Goal: Book appointment/travel/reservation

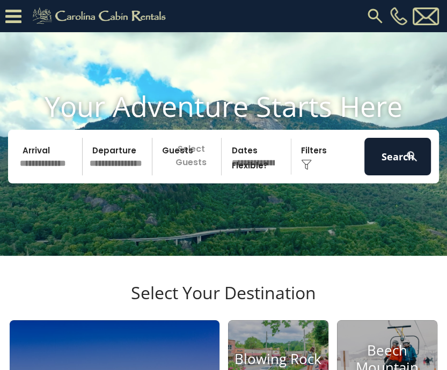
click at [188, 173] on p "Select Guests" at bounding box center [188, 157] width 66 height 38
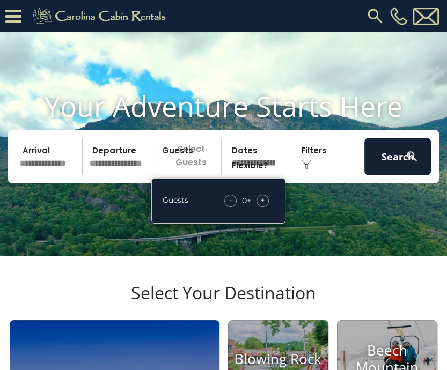
click at [262, 205] on span "+" at bounding box center [262, 200] width 4 height 11
click at [265, 117] on h1 "Your Adventure Starts Here" at bounding box center [223, 106] width 430 height 33
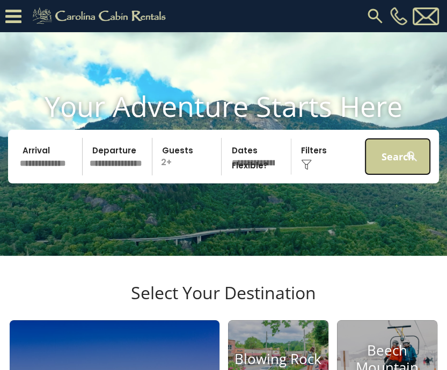
click at [396, 166] on button "Search" at bounding box center [397, 157] width 66 height 38
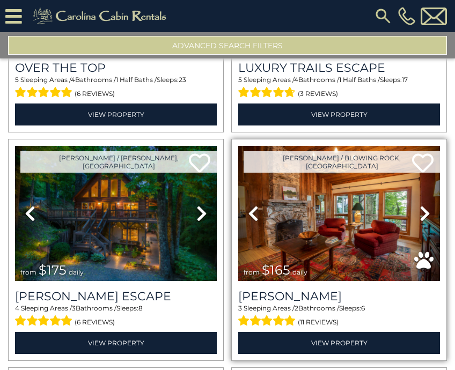
scroll to position [126, 0]
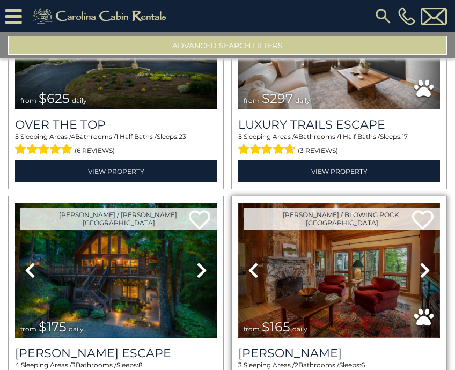
click at [308, 246] on img at bounding box center [339, 270] width 202 height 135
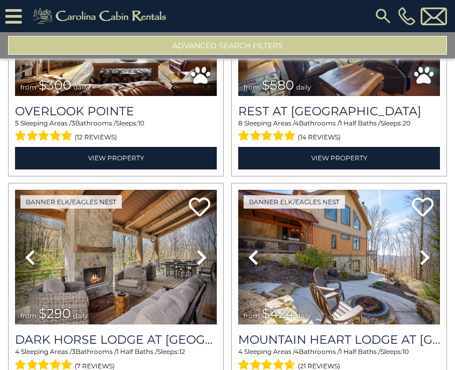
scroll to position [608, 0]
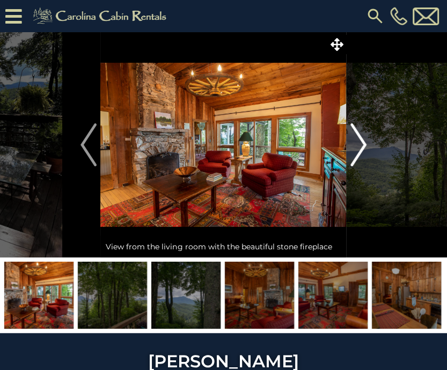
click at [350, 143] on img "Next" at bounding box center [358, 144] width 16 height 43
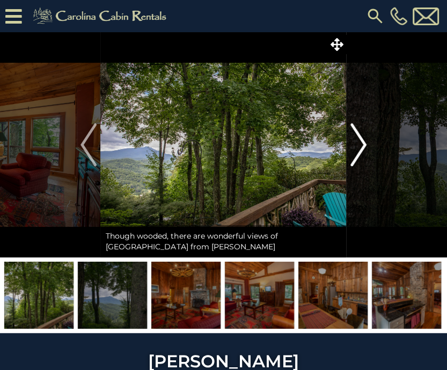
click at [350, 143] on img "Next" at bounding box center [358, 144] width 16 height 43
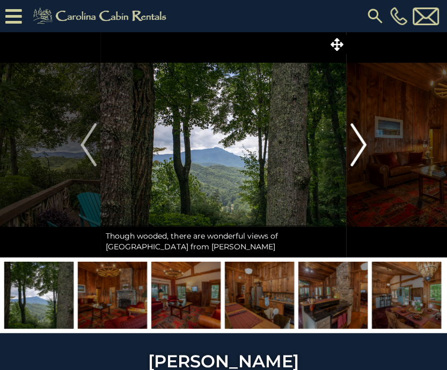
click at [350, 143] on img "Next" at bounding box center [358, 144] width 16 height 43
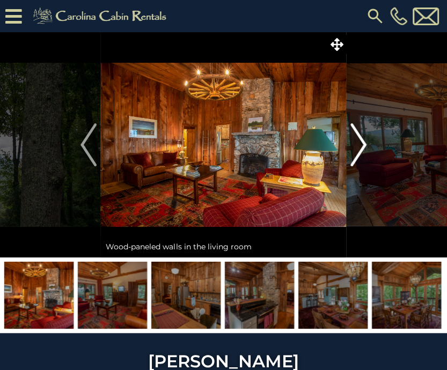
click at [350, 143] on img "Next" at bounding box center [358, 144] width 16 height 43
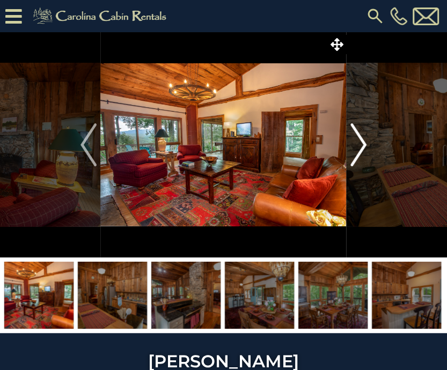
click at [350, 143] on img "Next" at bounding box center [358, 144] width 16 height 43
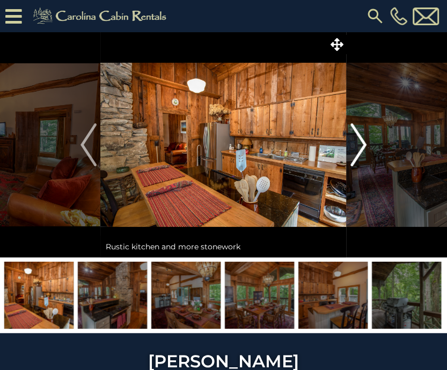
click at [350, 143] on img "Next" at bounding box center [358, 144] width 16 height 43
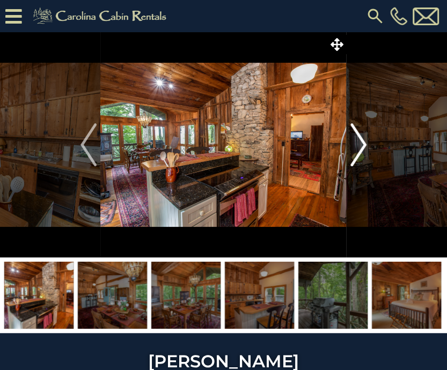
click at [350, 143] on img "Next" at bounding box center [358, 144] width 16 height 43
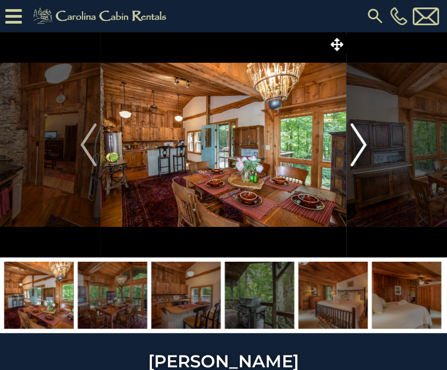
click at [350, 143] on img "Next" at bounding box center [358, 144] width 16 height 43
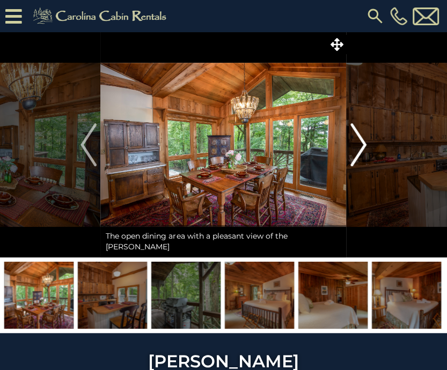
click at [350, 143] on img "Next" at bounding box center [358, 144] width 16 height 43
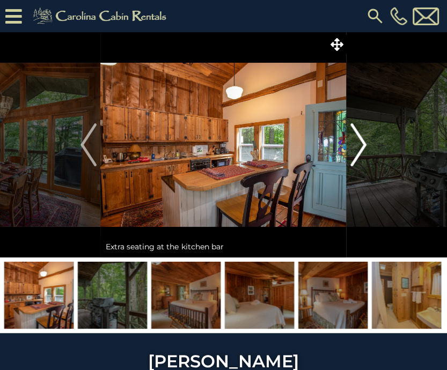
click at [350, 143] on img "Next" at bounding box center [358, 144] width 16 height 43
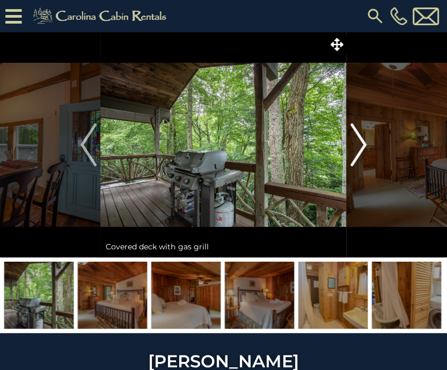
click at [350, 143] on img "Next" at bounding box center [358, 144] width 16 height 43
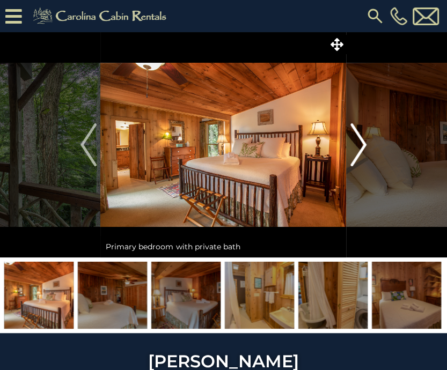
click at [350, 143] on img "Next" at bounding box center [358, 144] width 16 height 43
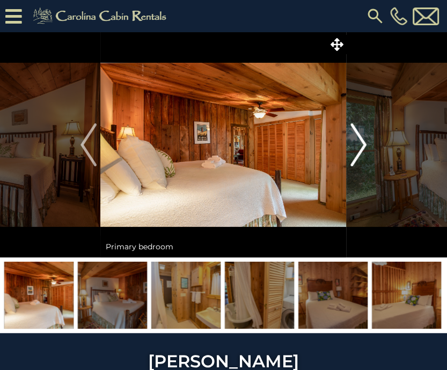
click at [350, 143] on img "Next" at bounding box center [358, 144] width 16 height 43
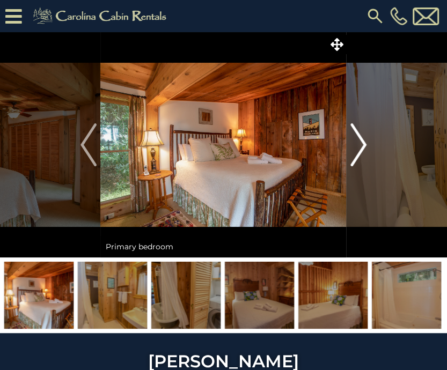
click at [350, 143] on img "Next" at bounding box center [358, 144] width 16 height 43
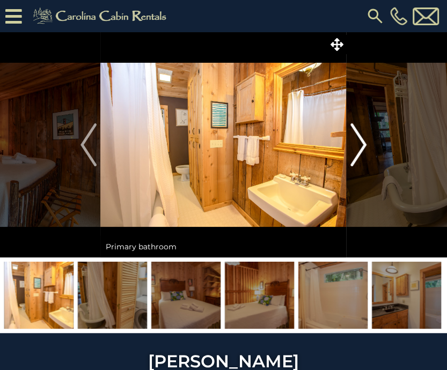
click at [350, 143] on img "Next" at bounding box center [358, 144] width 16 height 43
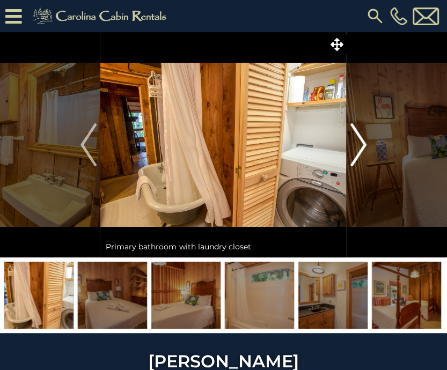
click at [350, 143] on img "Next" at bounding box center [358, 144] width 16 height 43
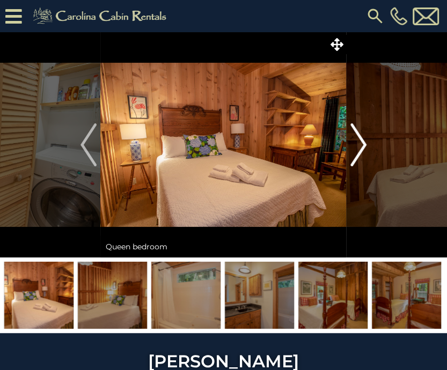
click at [350, 143] on img "Next" at bounding box center [358, 144] width 16 height 43
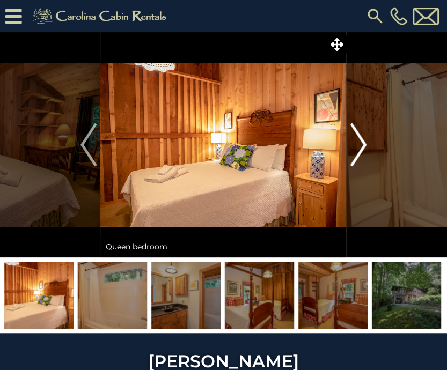
click at [350, 143] on img "Next" at bounding box center [358, 144] width 16 height 43
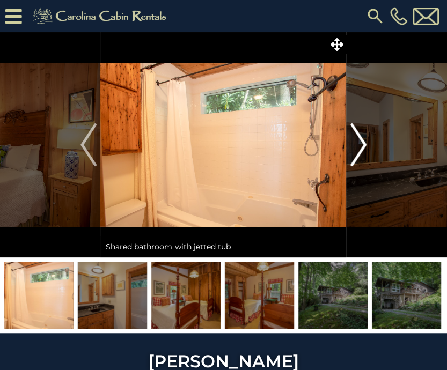
click at [350, 143] on img "Next" at bounding box center [358, 144] width 16 height 43
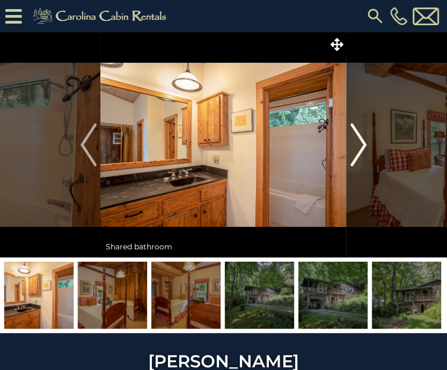
click at [350, 143] on img "Next" at bounding box center [358, 144] width 16 height 43
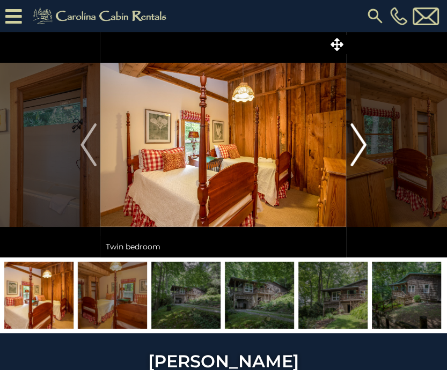
click at [350, 143] on img "Next" at bounding box center [358, 144] width 16 height 43
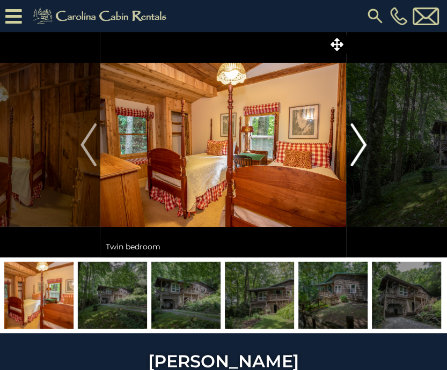
click at [350, 143] on img "Next" at bounding box center [358, 144] width 16 height 43
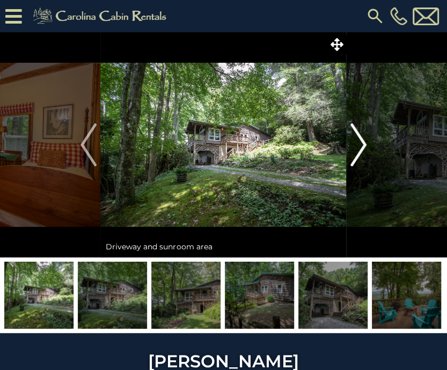
click at [350, 143] on img "Next" at bounding box center [358, 144] width 16 height 43
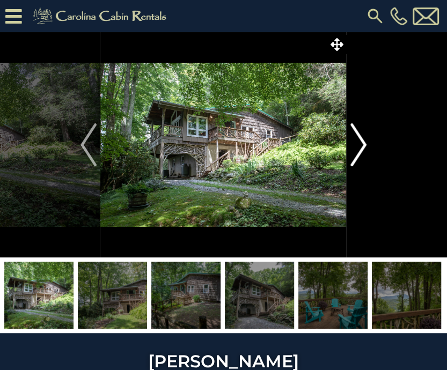
click at [350, 143] on img "Next" at bounding box center [358, 144] width 16 height 43
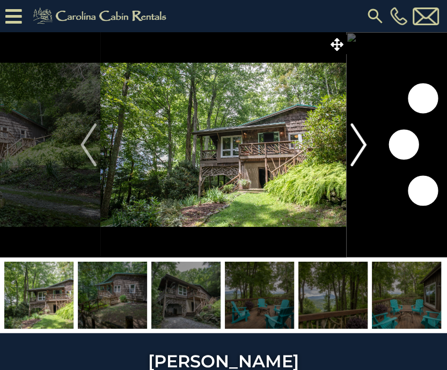
click at [350, 143] on img "Next" at bounding box center [358, 144] width 16 height 43
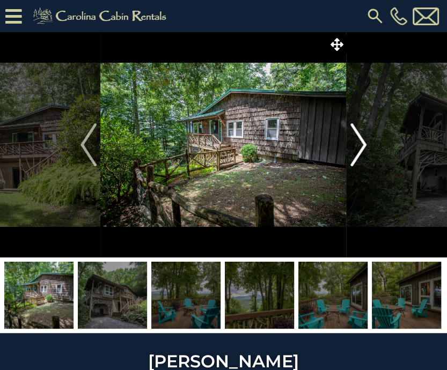
click at [350, 143] on img "Next" at bounding box center [358, 144] width 16 height 43
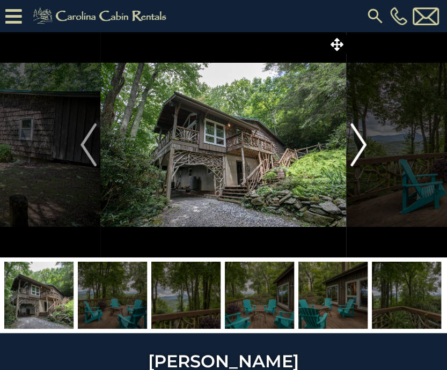
click at [350, 143] on img "Next" at bounding box center [358, 144] width 16 height 43
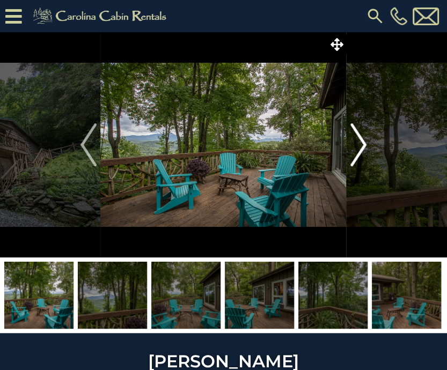
click at [350, 143] on img "Next" at bounding box center [358, 144] width 16 height 43
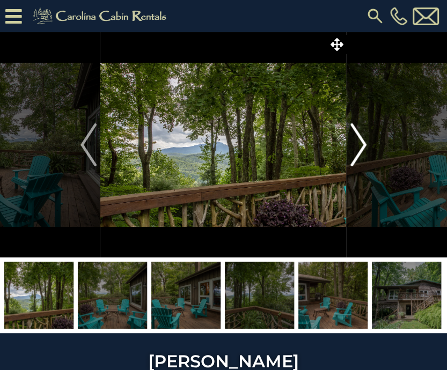
click at [350, 143] on img "Next" at bounding box center [358, 144] width 16 height 43
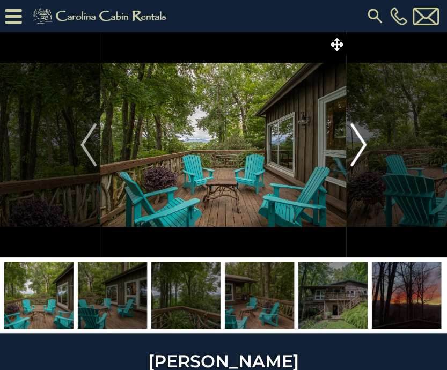
click at [350, 143] on img "Next" at bounding box center [358, 144] width 16 height 43
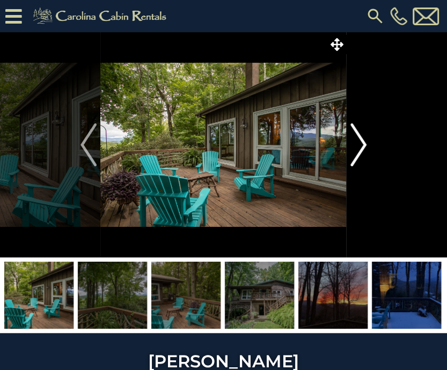
click at [350, 143] on img "Next" at bounding box center [358, 144] width 16 height 43
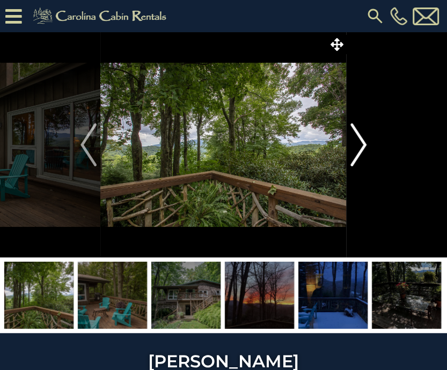
click at [350, 143] on img "Next" at bounding box center [358, 144] width 16 height 43
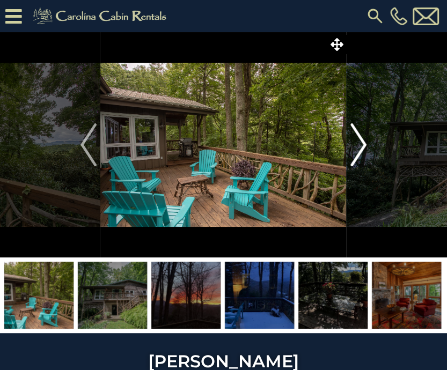
click at [351, 142] on img "Next" at bounding box center [358, 144] width 16 height 43
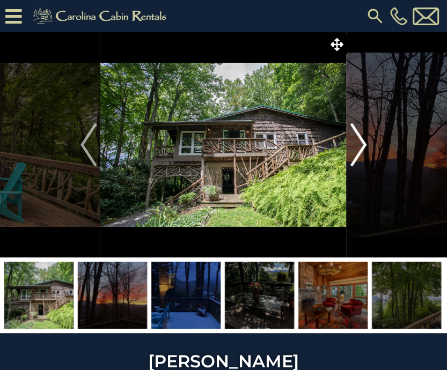
click at [351, 142] on img "Next" at bounding box center [358, 144] width 16 height 43
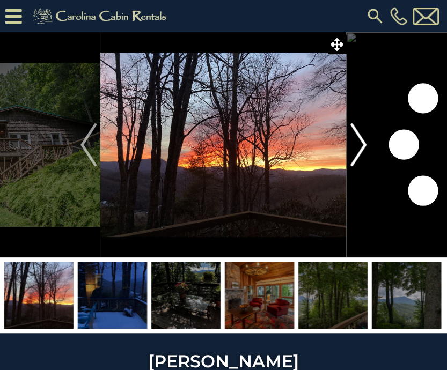
click at [351, 142] on img "Next" at bounding box center [358, 144] width 16 height 43
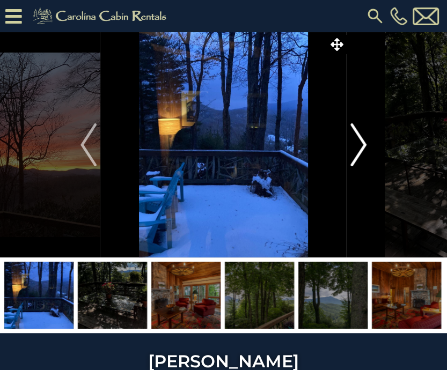
click at [351, 142] on img "Next" at bounding box center [358, 144] width 16 height 43
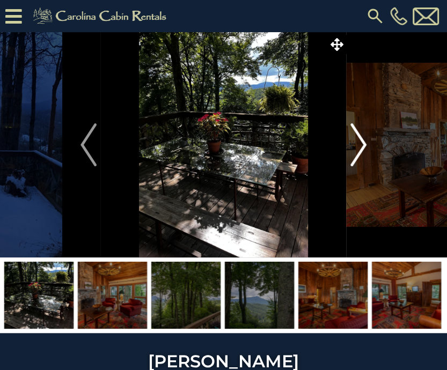
click at [351, 142] on img "Next" at bounding box center [358, 144] width 16 height 43
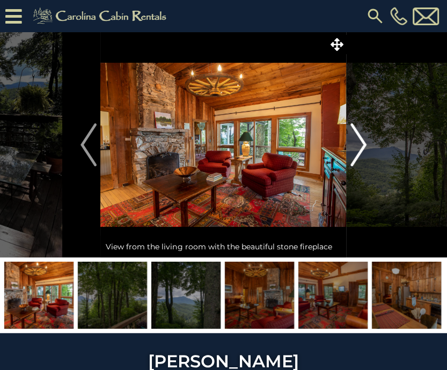
click at [351, 142] on img "Next" at bounding box center [358, 144] width 16 height 43
